Goal: Find specific page/section: Find specific page/section

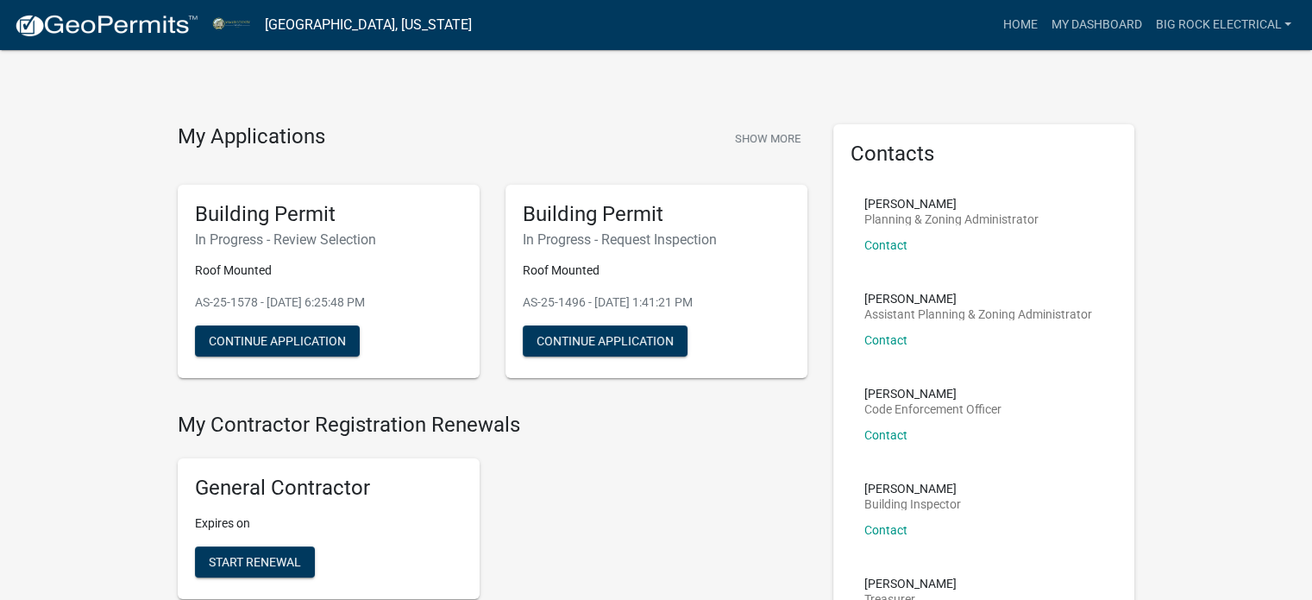
click at [141, 25] on img at bounding box center [106, 26] width 185 height 26
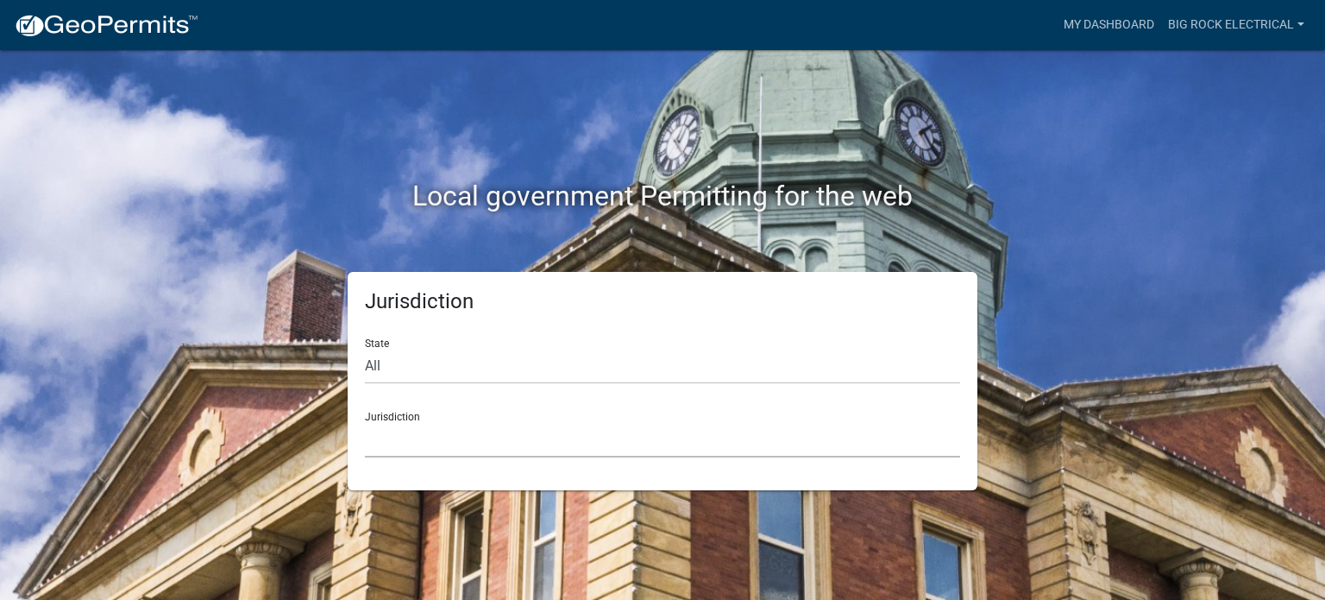
click at [455, 426] on select "[GEOGRAPHIC_DATA], [US_STATE] [GEOGRAPHIC_DATA], [US_STATE][PERSON_NAME][GEOGRA…" at bounding box center [662, 439] width 595 height 35
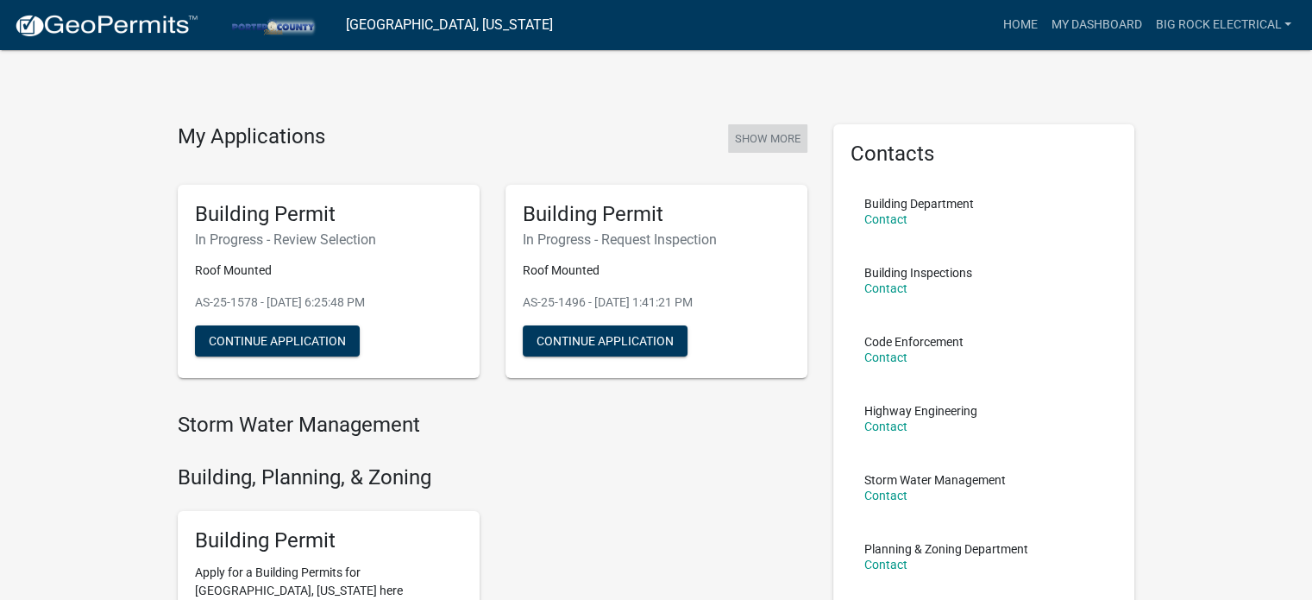
click at [749, 148] on button "Show More" at bounding box center [767, 138] width 79 height 28
